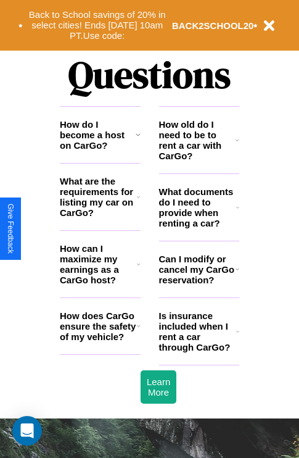
scroll to position [1495, 0]
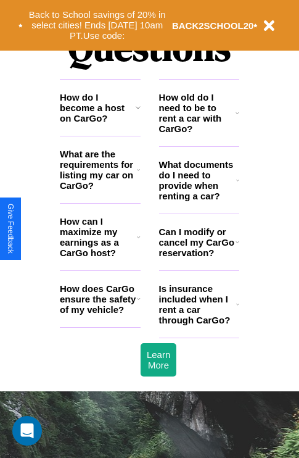
click at [100, 315] on h3 "How does CarGo ensure the safety of my vehicle?" at bounding box center [98, 298] width 77 height 31
click at [100, 123] on h3 "How do I become a host on CarGo?" at bounding box center [98, 107] width 76 height 31
click at [199, 258] on h3 "Can I modify or cancel my CarGo reservation?" at bounding box center [197, 241] width 77 height 31
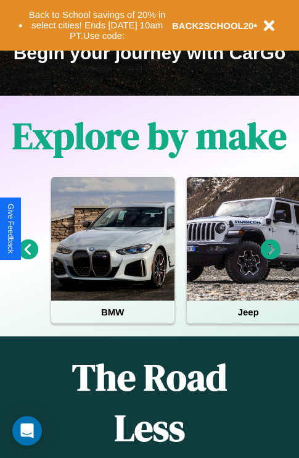
scroll to position [190, 0]
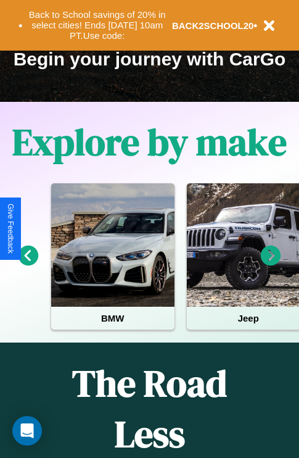
click at [271, 264] on icon at bounding box center [271, 256] width 20 height 20
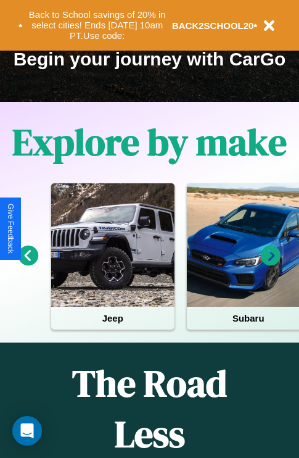
click at [28, 264] on icon at bounding box center [29, 256] width 20 height 20
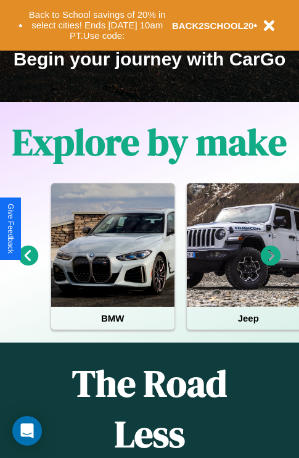
click at [28, 264] on icon at bounding box center [29, 256] width 20 height 20
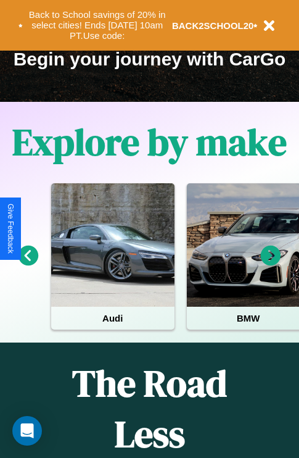
click at [271, 264] on icon at bounding box center [271, 256] width 20 height 20
